Goal: Information Seeking & Learning: Learn about a topic

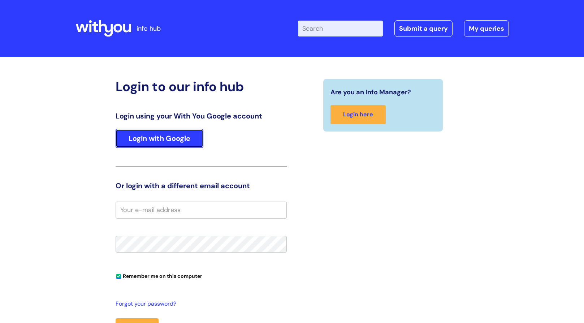
click at [143, 136] on link "Login with Google" at bounding box center [160, 138] width 88 height 19
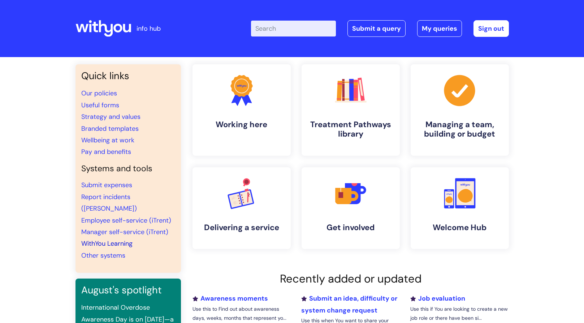
click at [104, 239] on link "WithYou Learning" at bounding box center [106, 243] width 51 height 9
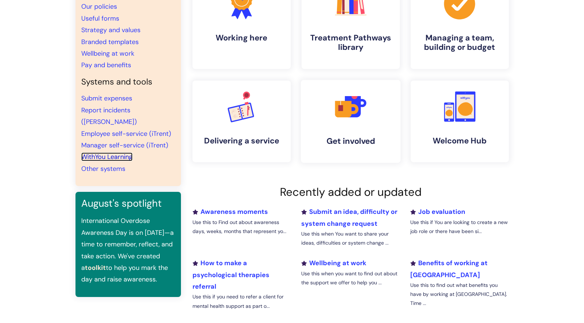
scroll to position [108, 0]
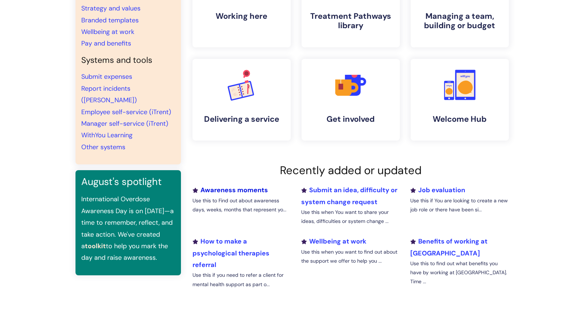
click at [249, 191] on link "Awareness moments" at bounding box center [231, 190] width 76 height 9
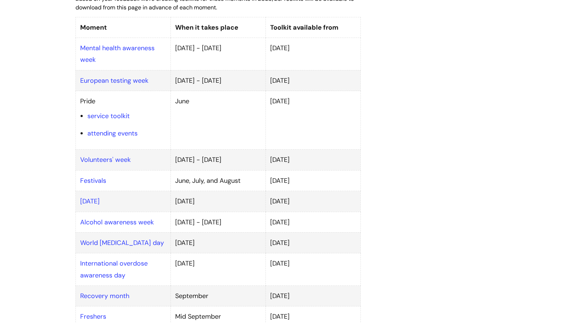
scroll to position [470, 0]
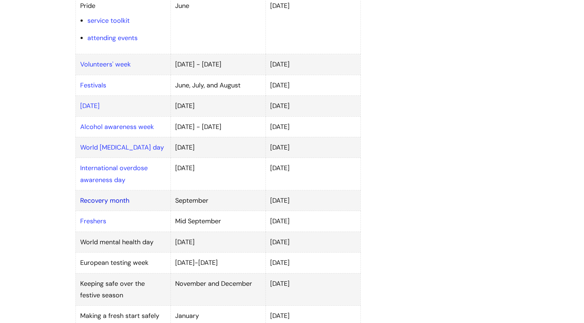
click at [120, 196] on link "Recovery month" at bounding box center [104, 200] width 49 height 9
